Goal: Navigation & Orientation: Find specific page/section

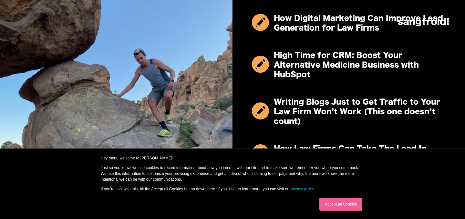
scroll to position [595, 0]
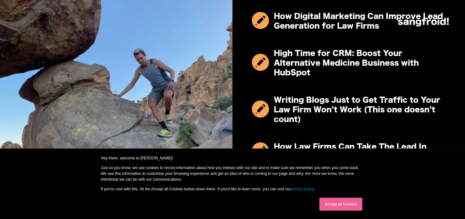
click at [416, 23] on img at bounding box center [422, 22] width 51 height 9
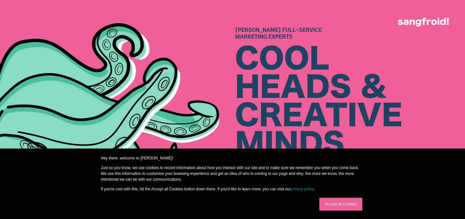
scroll to position [12, 0]
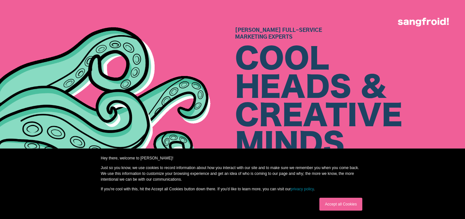
click at [332, 207] on link "Accept all Cookies" at bounding box center [340, 204] width 43 height 13
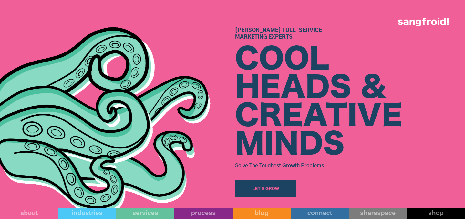
scroll to position [35, 0]
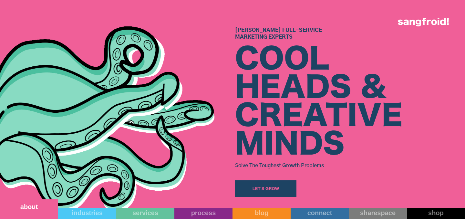
click at [37, 212] on link "about" at bounding box center [29, 210] width 58 height 20
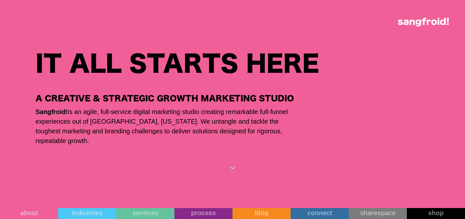
scroll to position [253, 0]
